Goal: Task Accomplishment & Management: Manage account settings

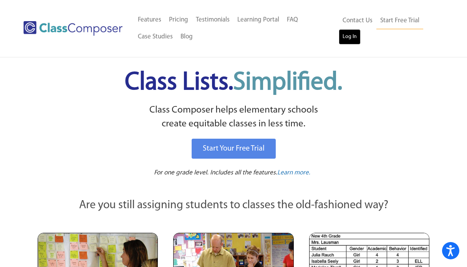
click at [350, 39] on link "Log In" at bounding box center [349, 36] width 22 height 15
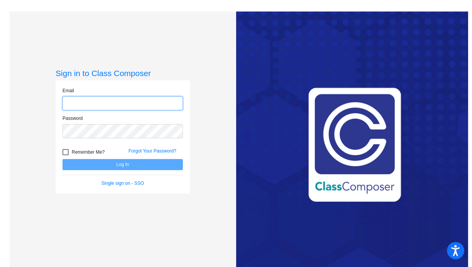
type input "[EMAIL_ADDRESS][DOMAIN_NAME]"
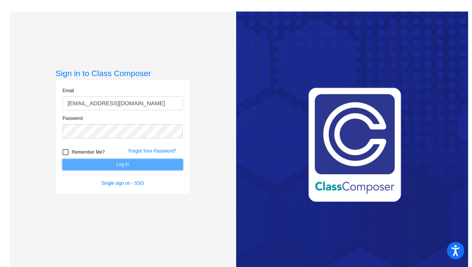
click at [162, 168] on button "Log In" at bounding box center [123, 164] width 120 height 11
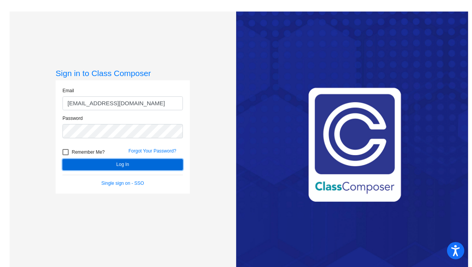
click at [152, 167] on button "Log In" at bounding box center [123, 164] width 120 height 11
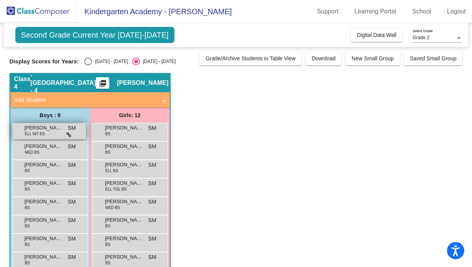
click at [41, 129] on span "Abdur-Rauf Mahamadou Issifi" at bounding box center [44, 128] width 38 height 8
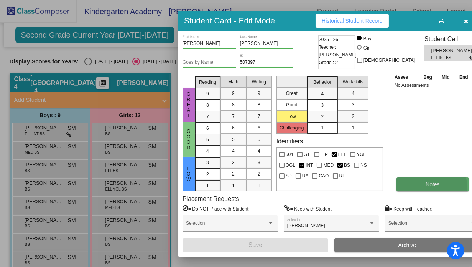
click at [420, 188] on button "Notes" at bounding box center [433, 184] width 73 height 14
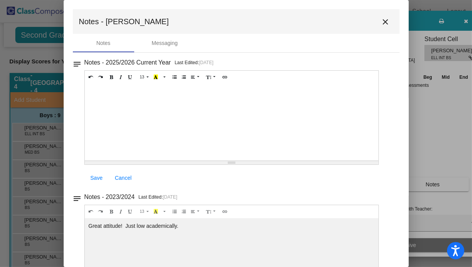
click at [381, 23] on mat-icon "close" at bounding box center [385, 21] width 9 height 9
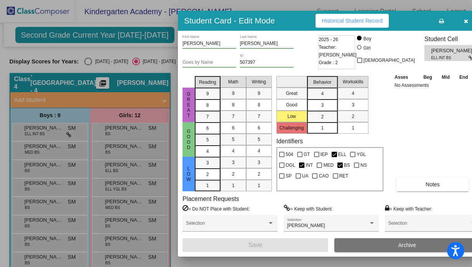
click at [457, 20] on button "button" at bounding box center [466, 21] width 25 height 14
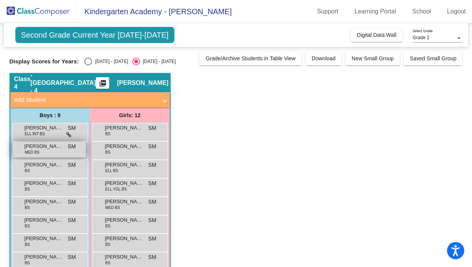
click at [53, 144] on span "Abel Andreano" at bounding box center [44, 146] width 38 height 8
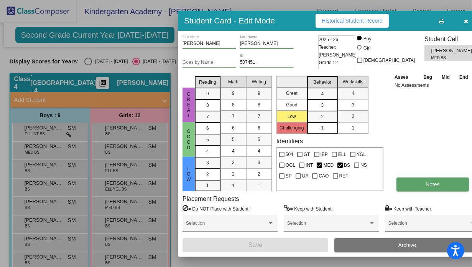
click at [432, 185] on button "Notes" at bounding box center [433, 184] width 73 height 14
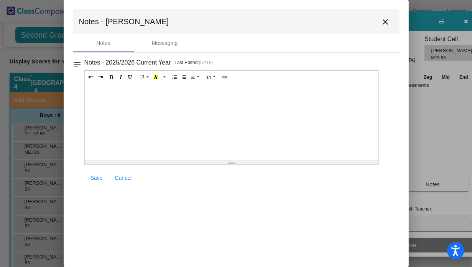
click at [386, 23] on mat-icon "close" at bounding box center [385, 21] width 9 height 9
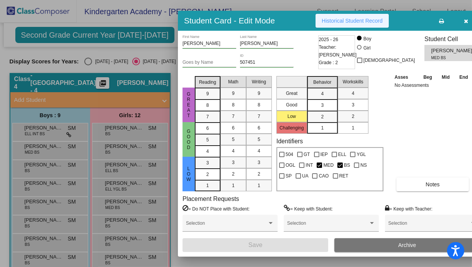
click at [367, 21] on span "Historical Student Record" at bounding box center [352, 21] width 61 height 6
click at [465, 22] on icon "button" at bounding box center [467, 20] width 4 height 5
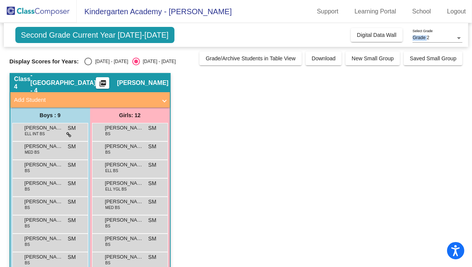
click at [453, 22] on div "Grade 2 Select Grade" at bounding box center [438, 32] width 50 height 23
click at [89, 59] on div "Select an option" at bounding box center [88, 62] width 8 height 8
click at [88, 65] on input "2024 - 2025" at bounding box center [88, 65] width 0 height 0
radio input "true"
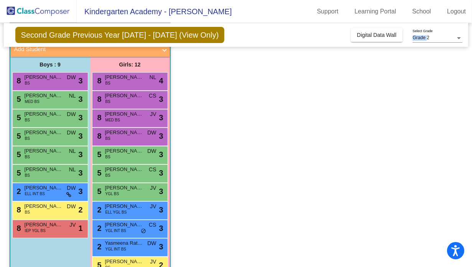
scroll to position [51, 0]
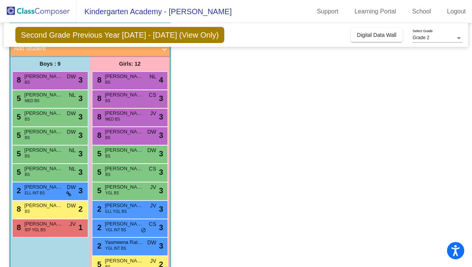
click at [244, 81] on app-classroom "Class 4 - Broad Street - 4 picture_as_pdf Sarah Meassick Add Student First Name…" at bounding box center [237, 162] width 454 height 283
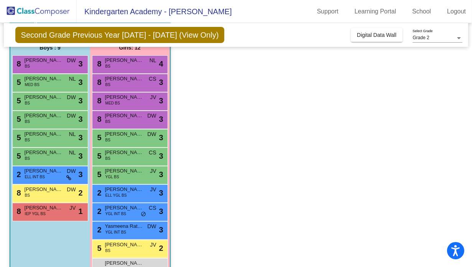
scroll to position [69, 0]
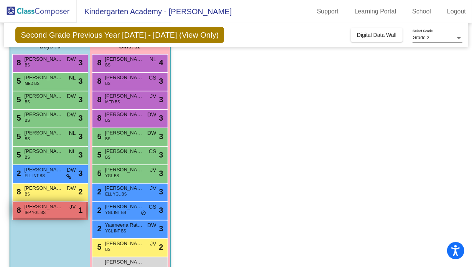
click at [40, 214] on span "IEP YGL BS" at bounding box center [35, 213] width 21 height 6
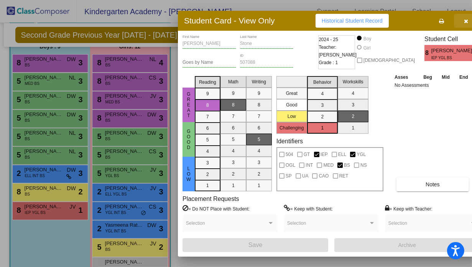
click at [457, 21] on button "button" at bounding box center [466, 21] width 25 height 14
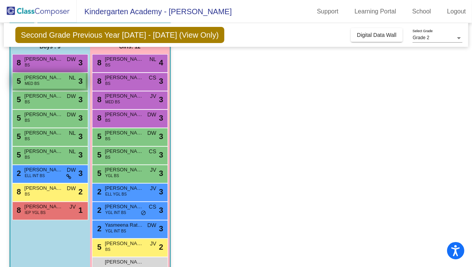
click at [38, 83] on span "MED BS" at bounding box center [32, 84] width 15 height 6
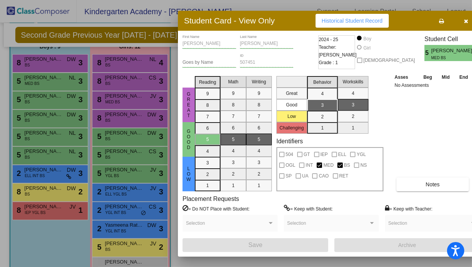
click at [454, 15] on button "button" at bounding box center [466, 21] width 25 height 14
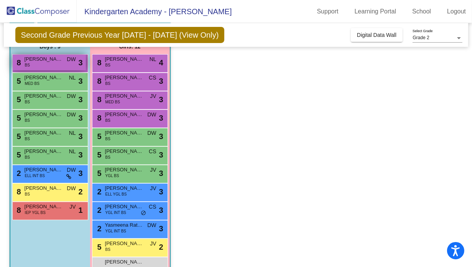
click at [61, 59] on span "Delrin Knight" at bounding box center [44, 59] width 38 height 8
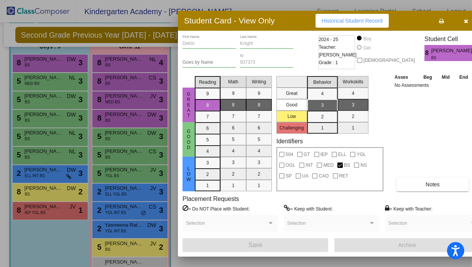
click at [270, 224] on div at bounding box center [270, 222] width 7 height 5
click at [465, 21] on icon "button" at bounding box center [467, 20] width 4 height 5
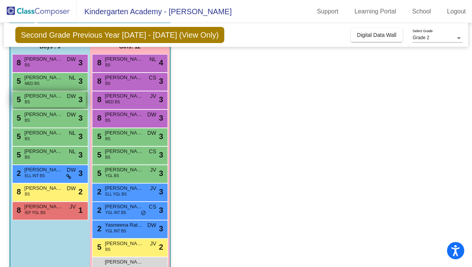
click at [53, 101] on div "5 Dominic Putt BS DW lock do_not_disturb_alt 3" at bounding box center [49, 99] width 73 height 16
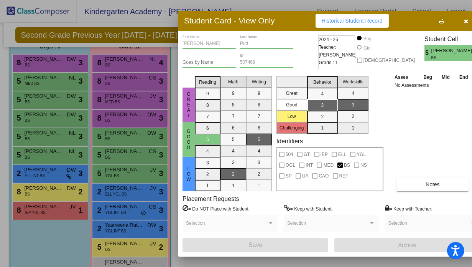
click at [457, 20] on button "button" at bounding box center [466, 21] width 25 height 14
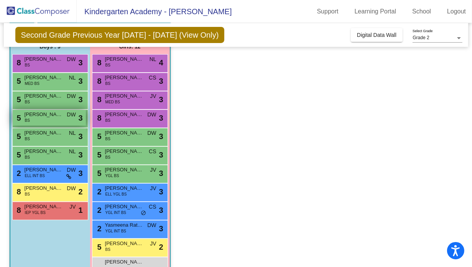
click at [41, 121] on div "5 Dylan Stumpo BS DW lock do_not_disturb_alt 3" at bounding box center [49, 118] width 73 height 16
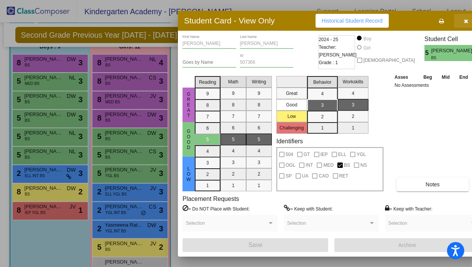
click at [454, 22] on button "button" at bounding box center [466, 21] width 25 height 14
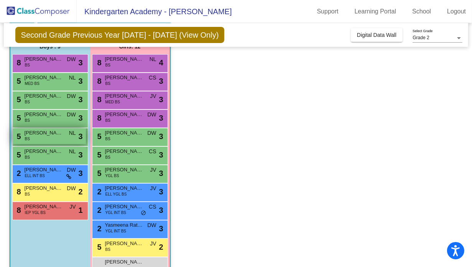
click at [38, 139] on div "5 Emerson Harfmann BS NL lock do_not_disturb_alt 3" at bounding box center [49, 136] width 73 height 16
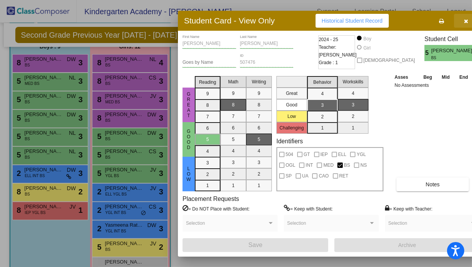
click at [456, 23] on button "button" at bounding box center [466, 21] width 25 height 14
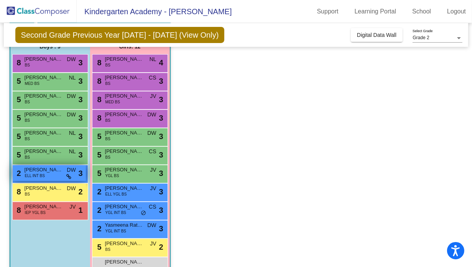
click at [39, 178] on span "ELL INT BS" at bounding box center [35, 176] width 20 height 6
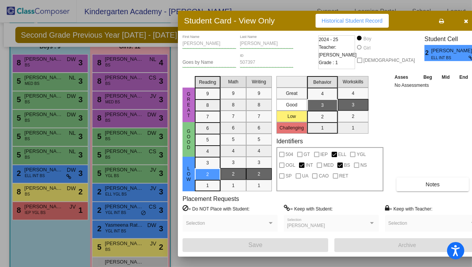
click at [465, 20] on icon "button" at bounding box center [467, 20] width 4 height 5
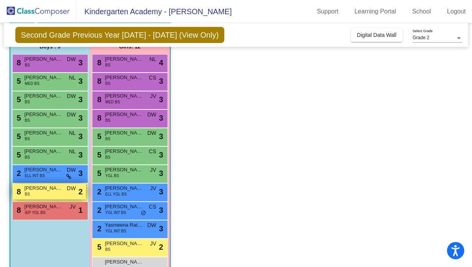
click at [54, 189] on span "Adam Elgohary" at bounding box center [44, 188] width 38 height 8
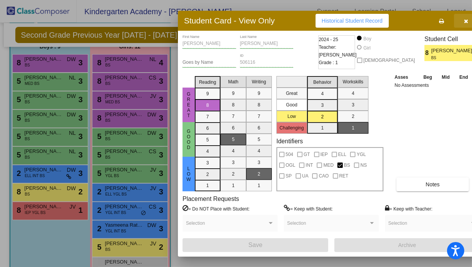
click at [456, 20] on button "button" at bounding box center [466, 21] width 25 height 14
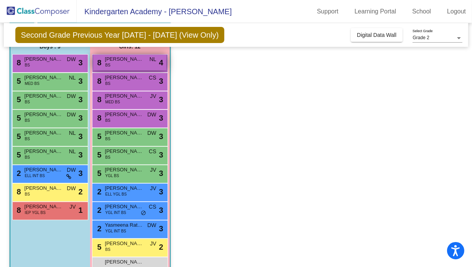
click at [116, 65] on div "8 Adeline Gross BS NL lock do_not_disturb_alt 4" at bounding box center [129, 62] width 73 height 16
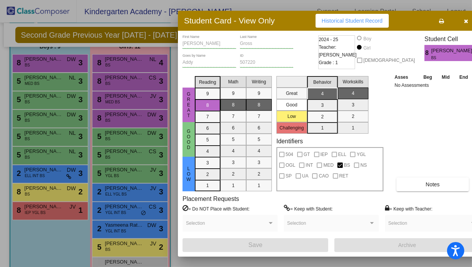
click at [454, 21] on button "button" at bounding box center [466, 21] width 25 height 14
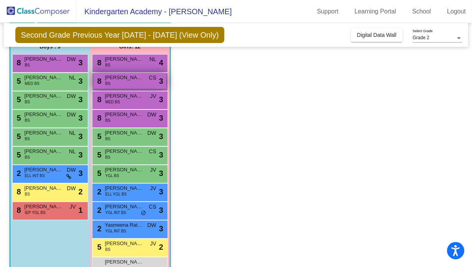
click at [123, 76] on span "Ajwa Ibraheem" at bounding box center [124, 78] width 38 height 8
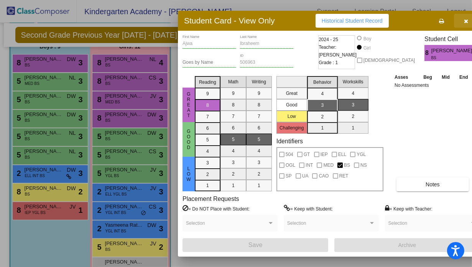
click at [458, 23] on button "button" at bounding box center [466, 21] width 25 height 14
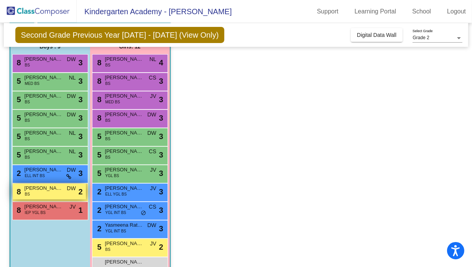
click at [51, 193] on div "8 Adam Elgohary BS DW lock do_not_disturb_alt 2" at bounding box center [49, 191] width 73 height 16
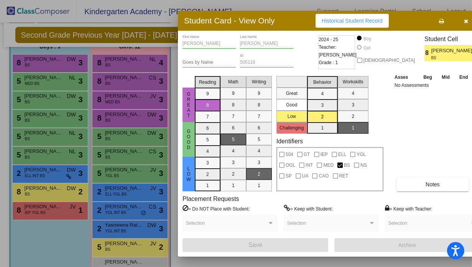
click at [454, 25] on button "button" at bounding box center [466, 21] width 25 height 14
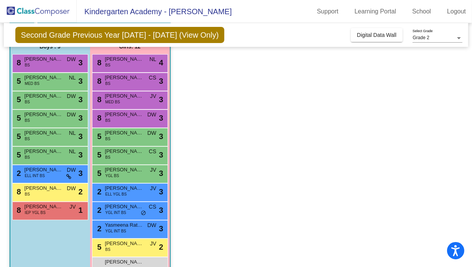
click at [28, 180] on div "2 Abdur-Rauf Mahamadou Issifi ELL INT BS DW lock do_not_disturb_alt 3" at bounding box center [50, 174] width 76 height 18
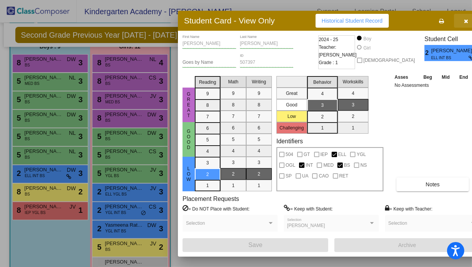
click at [465, 20] on icon "button" at bounding box center [467, 20] width 4 height 5
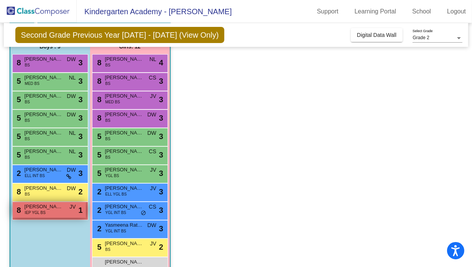
click at [48, 206] on span "Michael Stone" at bounding box center [44, 207] width 38 height 8
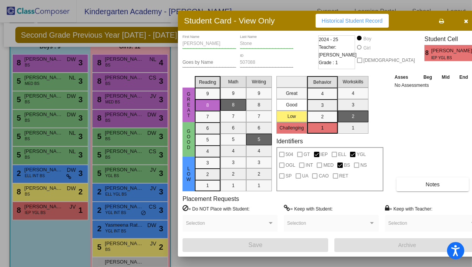
click at [454, 24] on button "button" at bounding box center [466, 21] width 25 height 14
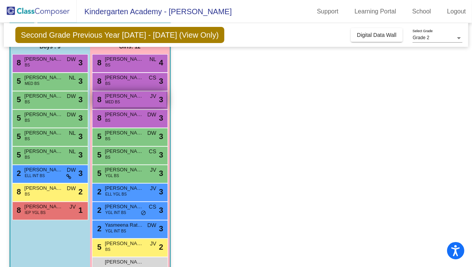
click at [127, 98] on span "Ella Harrison" at bounding box center [124, 96] width 38 height 8
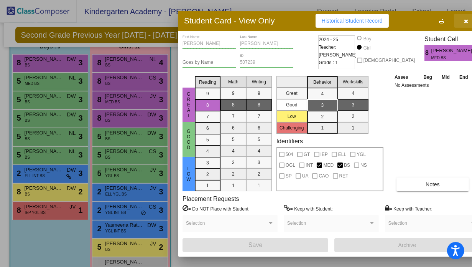
click at [457, 22] on button "button" at bounding box center [466, 21] width 25 height 14
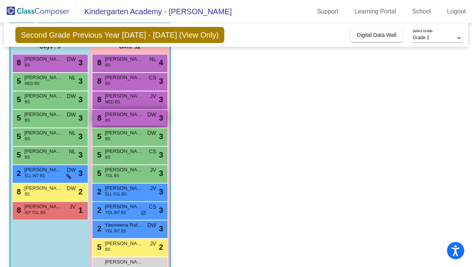
click at [139, 115] on span "Vivienne Trump" at bounding box center [124, 115] width 38 height 8
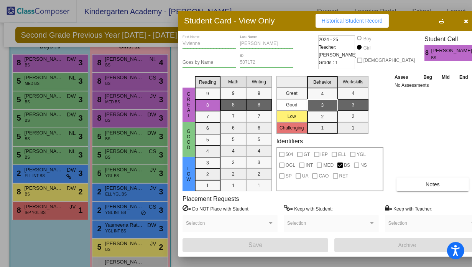
click at [465, 20] on icon "button" at bounding box center [467, 20] width 4 height 5
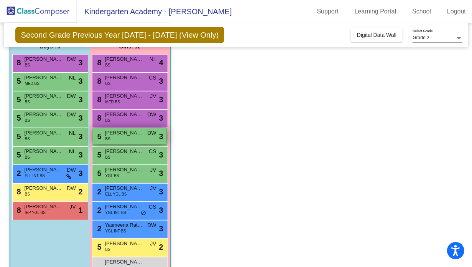
click at [120, 138] on div "5 Kami Walters BS DW lock do_not_disturb_alt 3" at bounding box center [129, 136] width 73 height 16
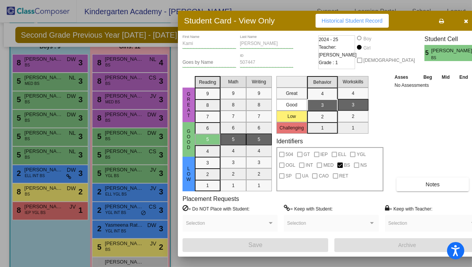
click at [465, 23] on icon "button" at bounding box center [467, 20] width 4 height 5
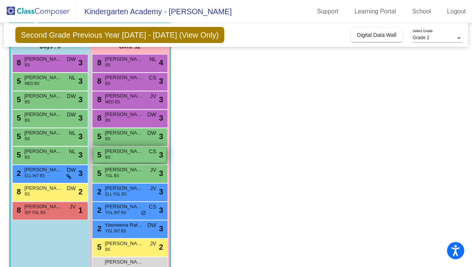
click at [127, 155] on div "5 Wilmarys Trejo Martinez BS CS lock do_not_disturb_alt 3" at bounding box center [129, 155] width 73 height 16
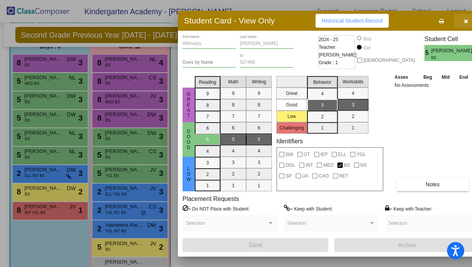
click at [457, 22] on button "button" at bounding box center [466, 21] width 25 height 14
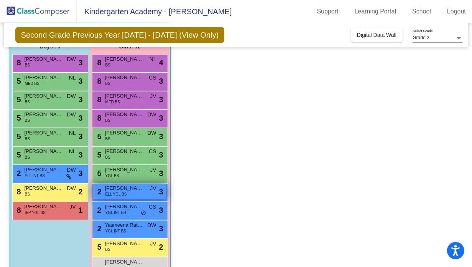
click at [116, 195] on span "ELL YGL BS" at bounding box center [116, 194] width 21 height 6
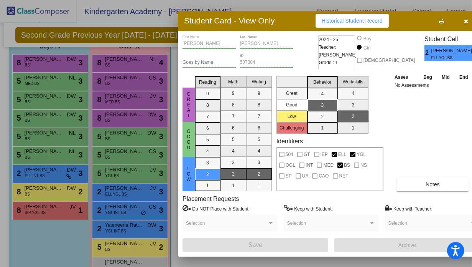
click at [465, 18] on span "button" at bounding box center [467, 21] width 4 height 6
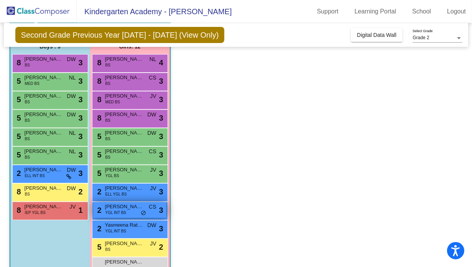
click at [117, 213] on span "YGL INT BS" at bounding box center [116, 213] width 21 height 6
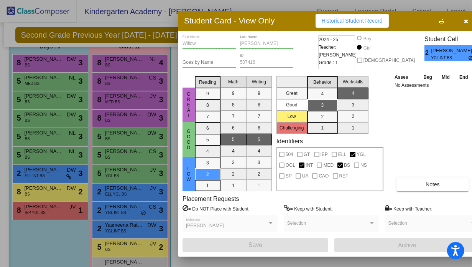
click at [465, 22] on icon "button" at bounding box center [467, 20] width 4 height 5
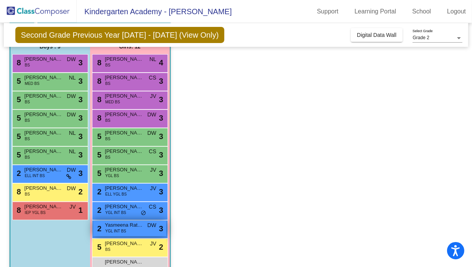
click at [112, 228] on span "YGL INT BS" at bounding box center [116, 231] width 21 height 6
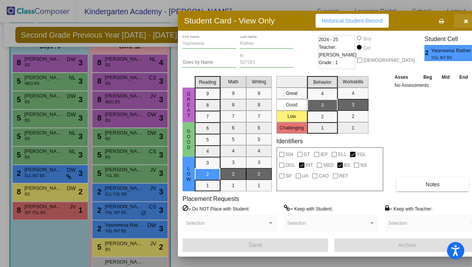
click at [454, 24] on button "button" at bounding box center [466, 21] width 25 height 14
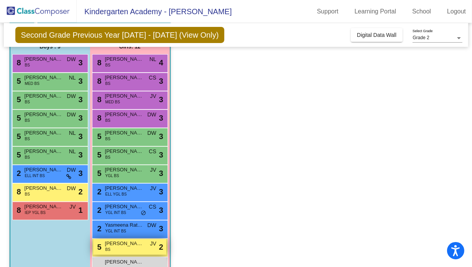
click at [133, 254] on div "5 Jaelynn Duncan BS JV lock do_not_disturb_alt 2" at bounding box center [129, 247] width 73 height 16
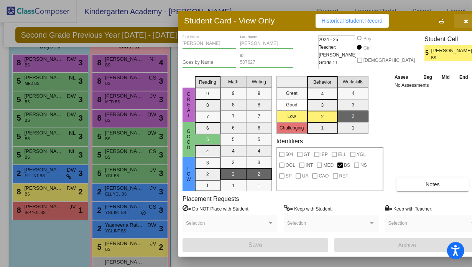
click at [455, 24] on button "button" at bounding box center [466, 21] width 25 height 14
